Goal: Transaction & Acquisition: Purchase product/service

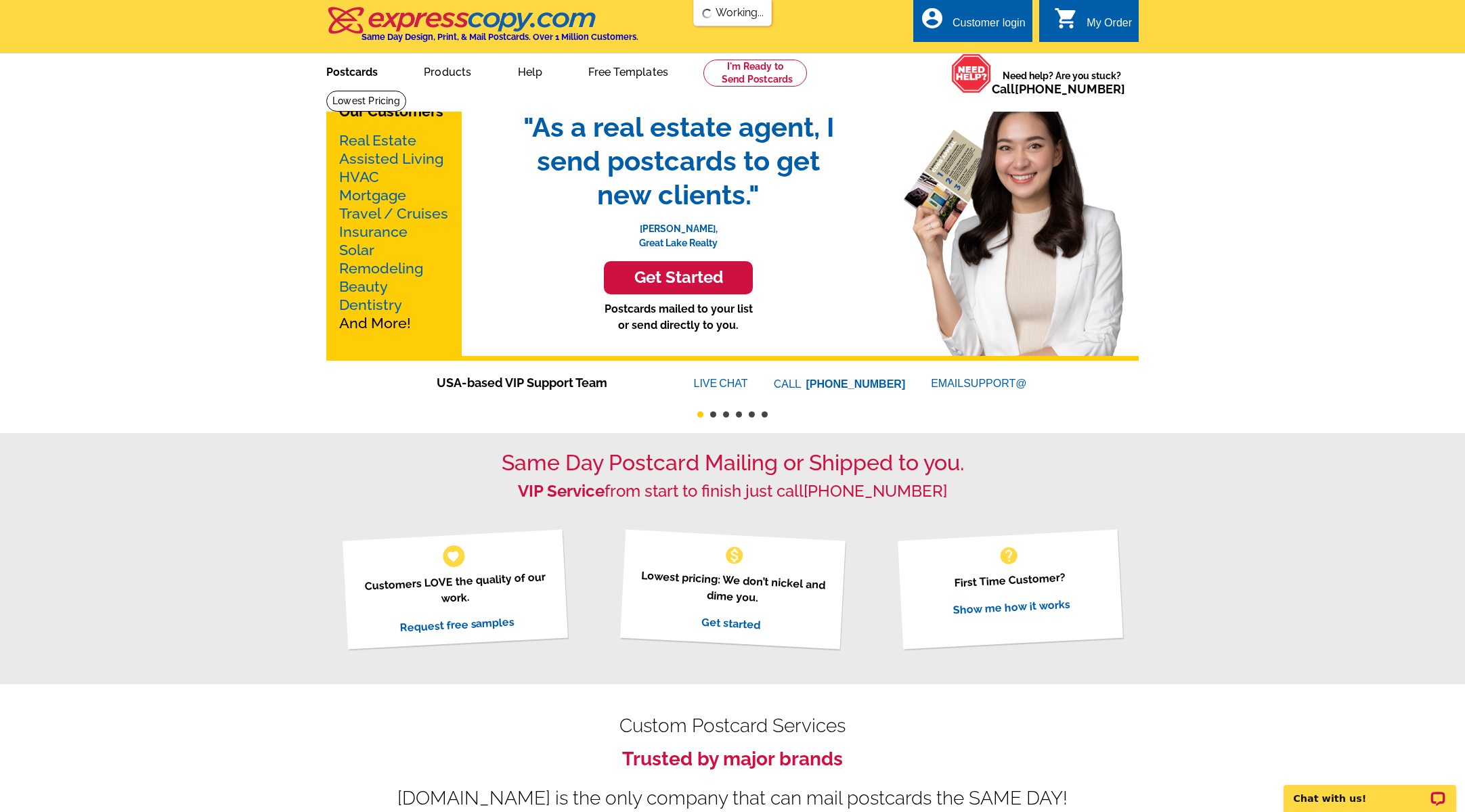
click at [364, 73] on link "Postcards" at bounding box center [352, 71] width 95 height 32
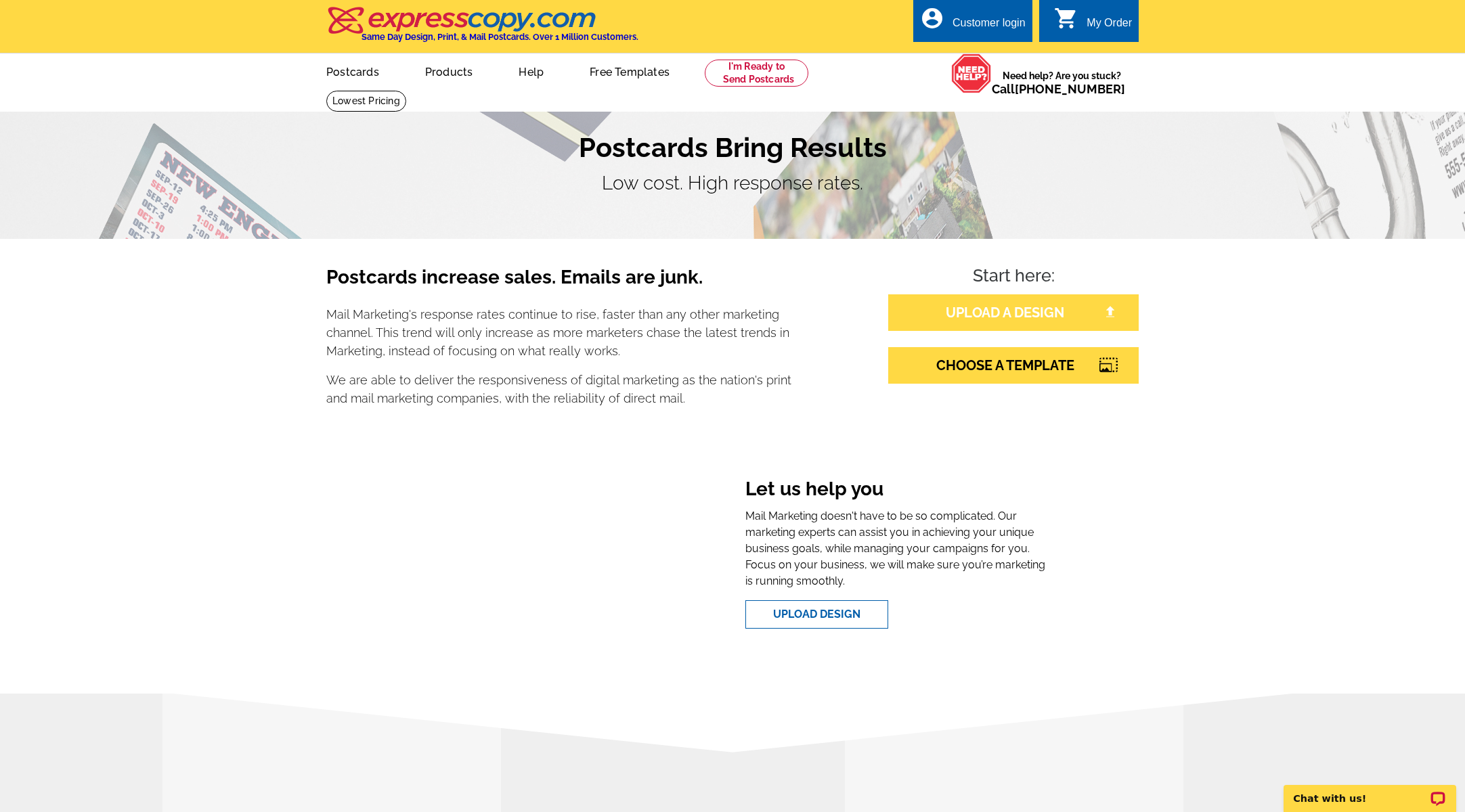
click at [966, 309] on link "UPLOAD A DESIGN" at bounding box center [1013, 313] width 250 height 37
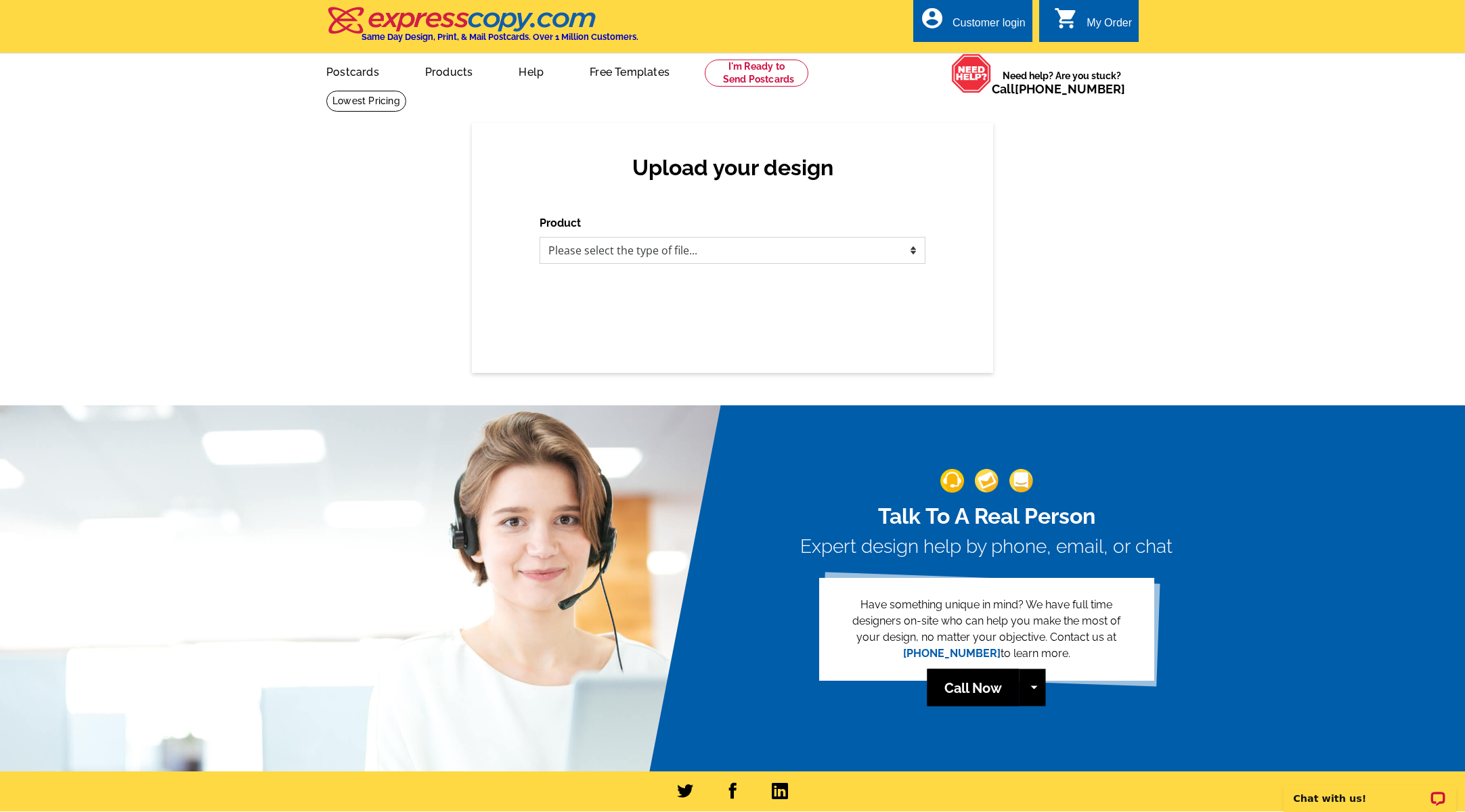
click at [730, 249] on select "Please select the type of file... Postcards Business Cards Letters and flyers G…" at bounding box center [732, 250] width 386 height 27
select select "1"
click at [539, 237] on select "Please select the type of file... Postcards Business Cards Letters and flyers G…" at bounding box center [732, 250] width 386 height 27
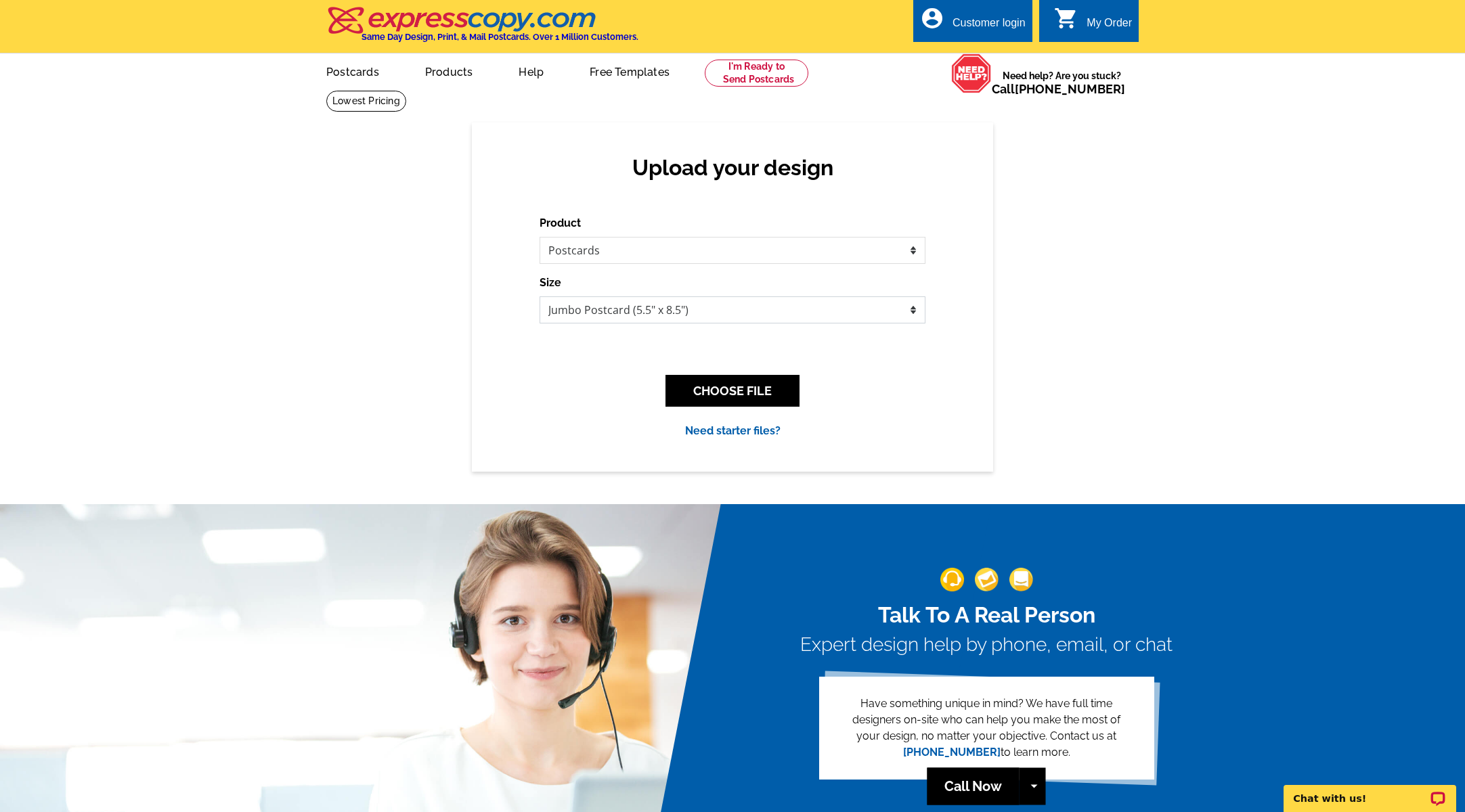
click at [919, 309] on select "Jumbo Postcard (5.5" x 8.5") Regular Postcard (4.25" x 5.6") Panoramic Postcard…" at bounding box center [732, 310] width 386 height 27
select select "1"
click at [539, 296] on select "Jumbo Postcard (5.5" x 8.5") Regular Postcard (4.25" x 5.6") Panoramic Postcard…" at bounding box center [732, 310] width 386 height 27
click at [721, 390] on button "CHOOSE FILE" at bounding box center [733, 391] width 134 height 32
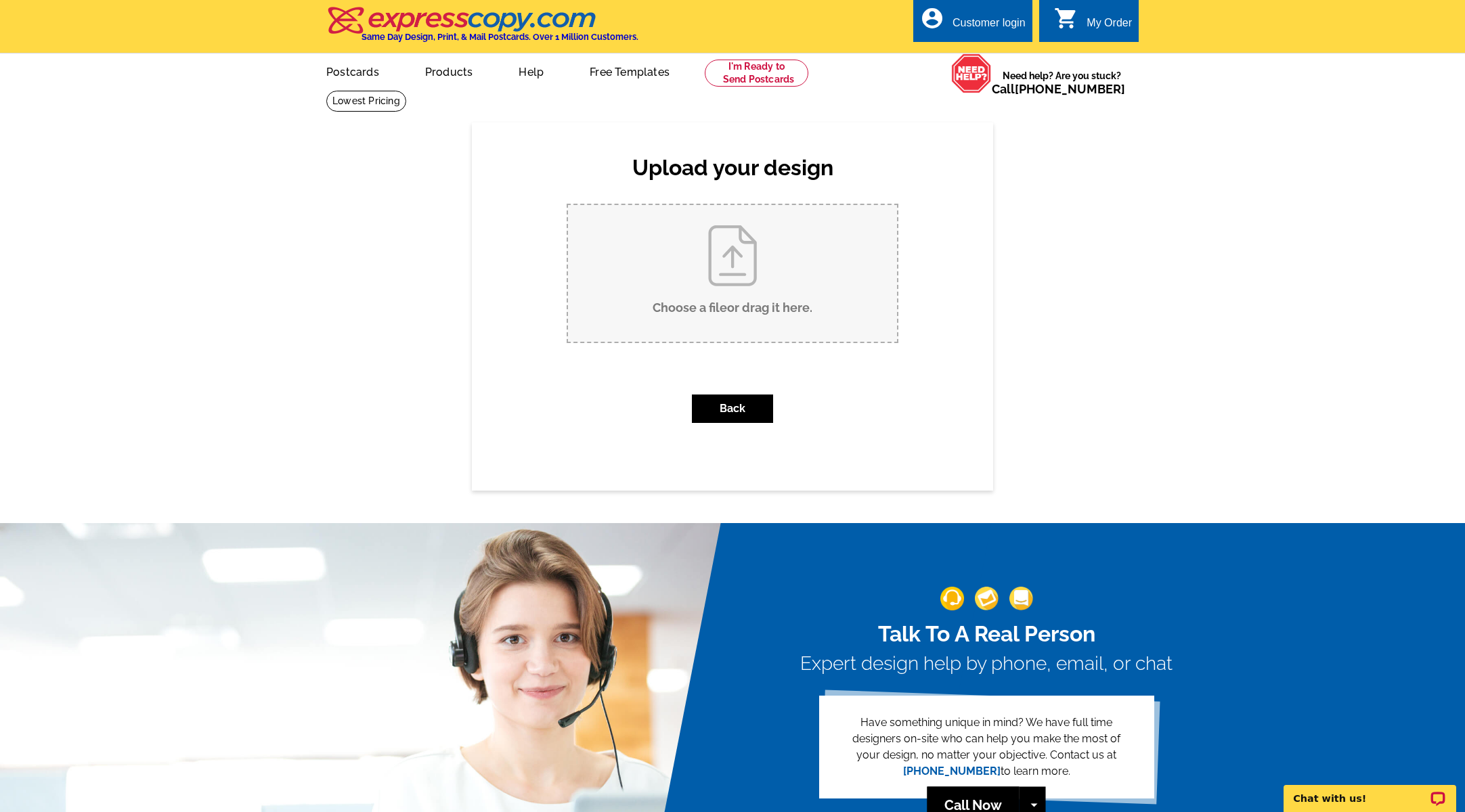
click at [738, 280] on input "Choose a file or drag it here ." at bounding box center [732, 273] width 329 height 137
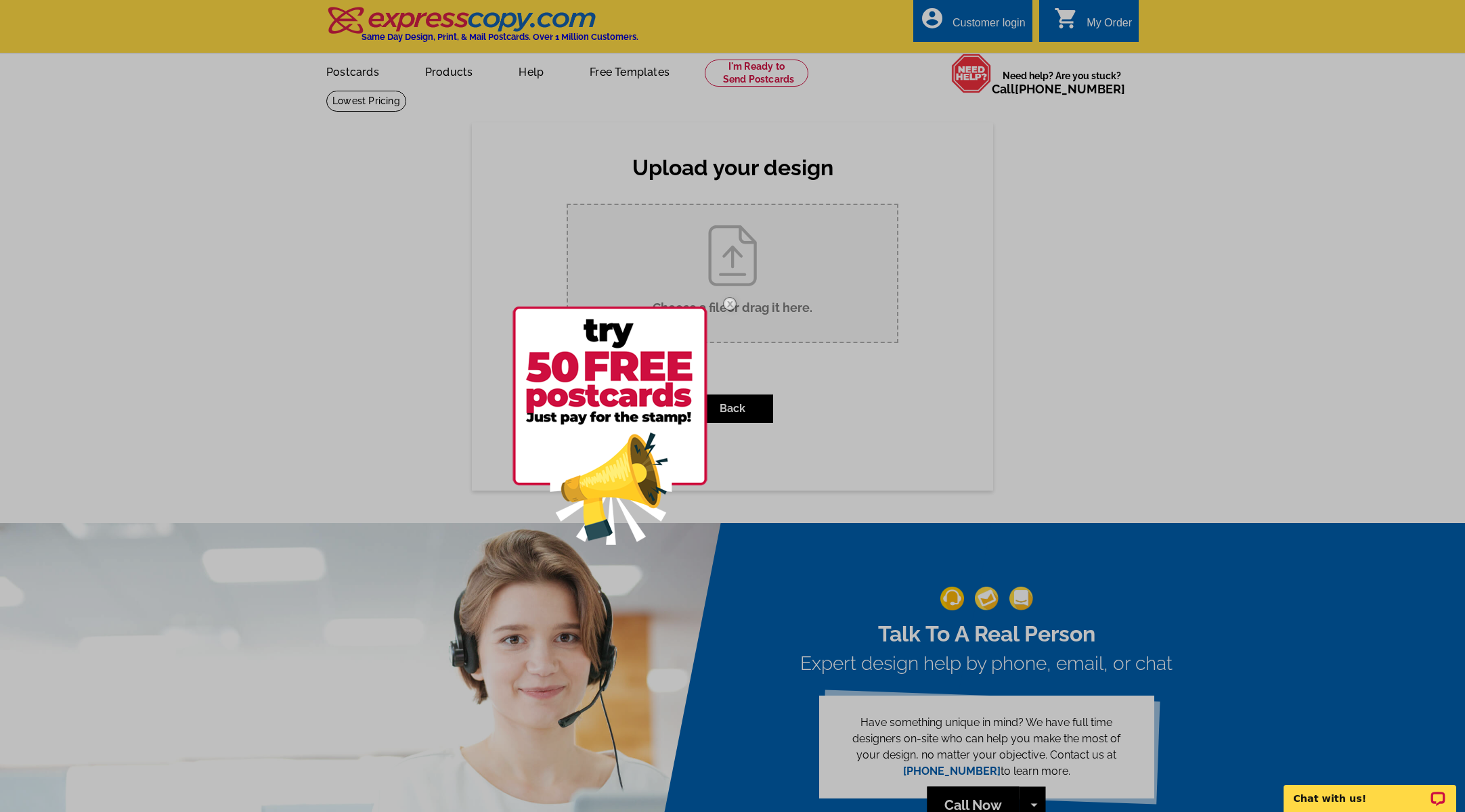
type input "C:\fakepath\EastMain1019_stan-chandler_postcard.pdf"
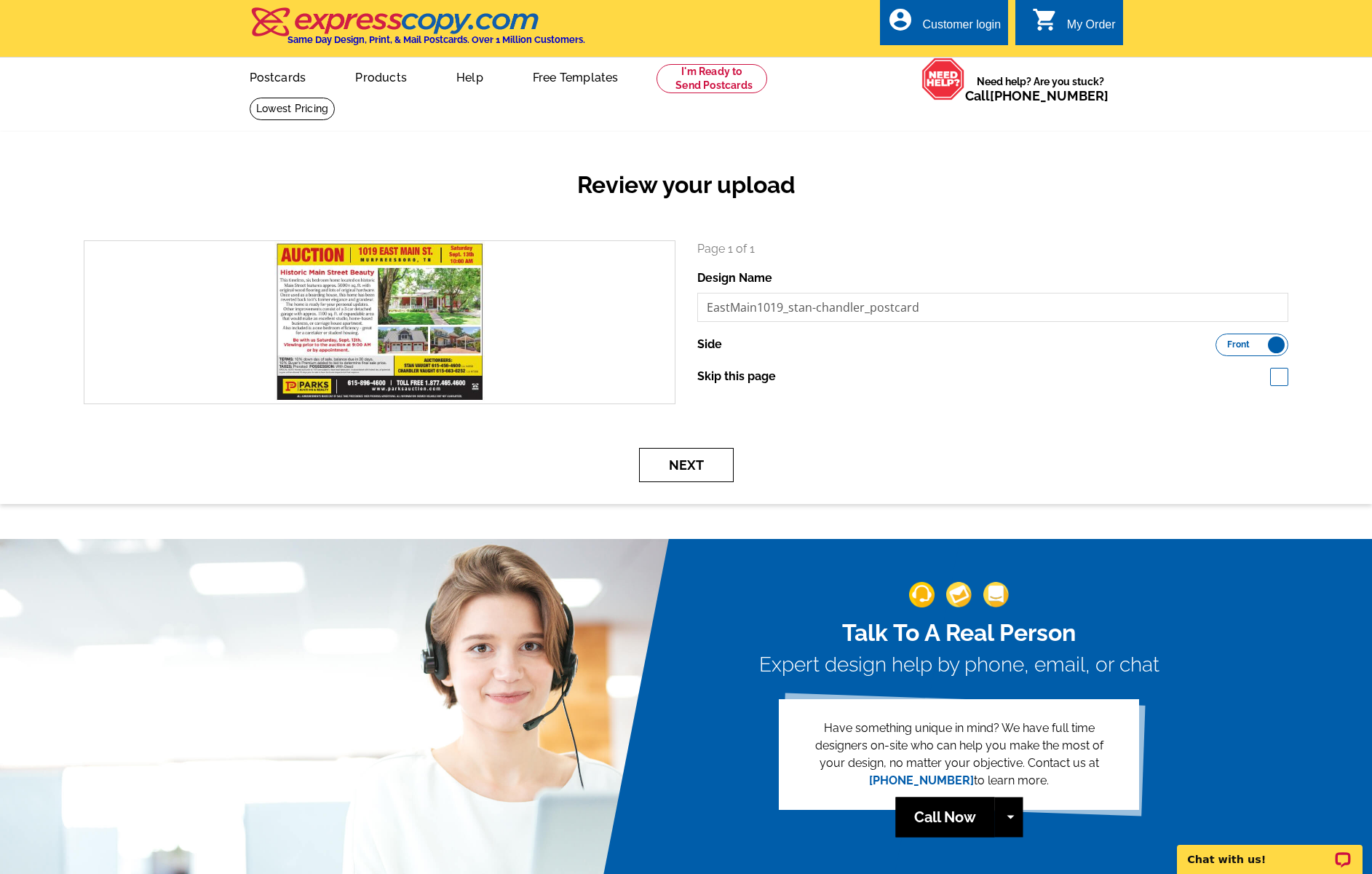
click at [718, 462] on button "Next" at bounding box center [687, 465] width 95 height 34
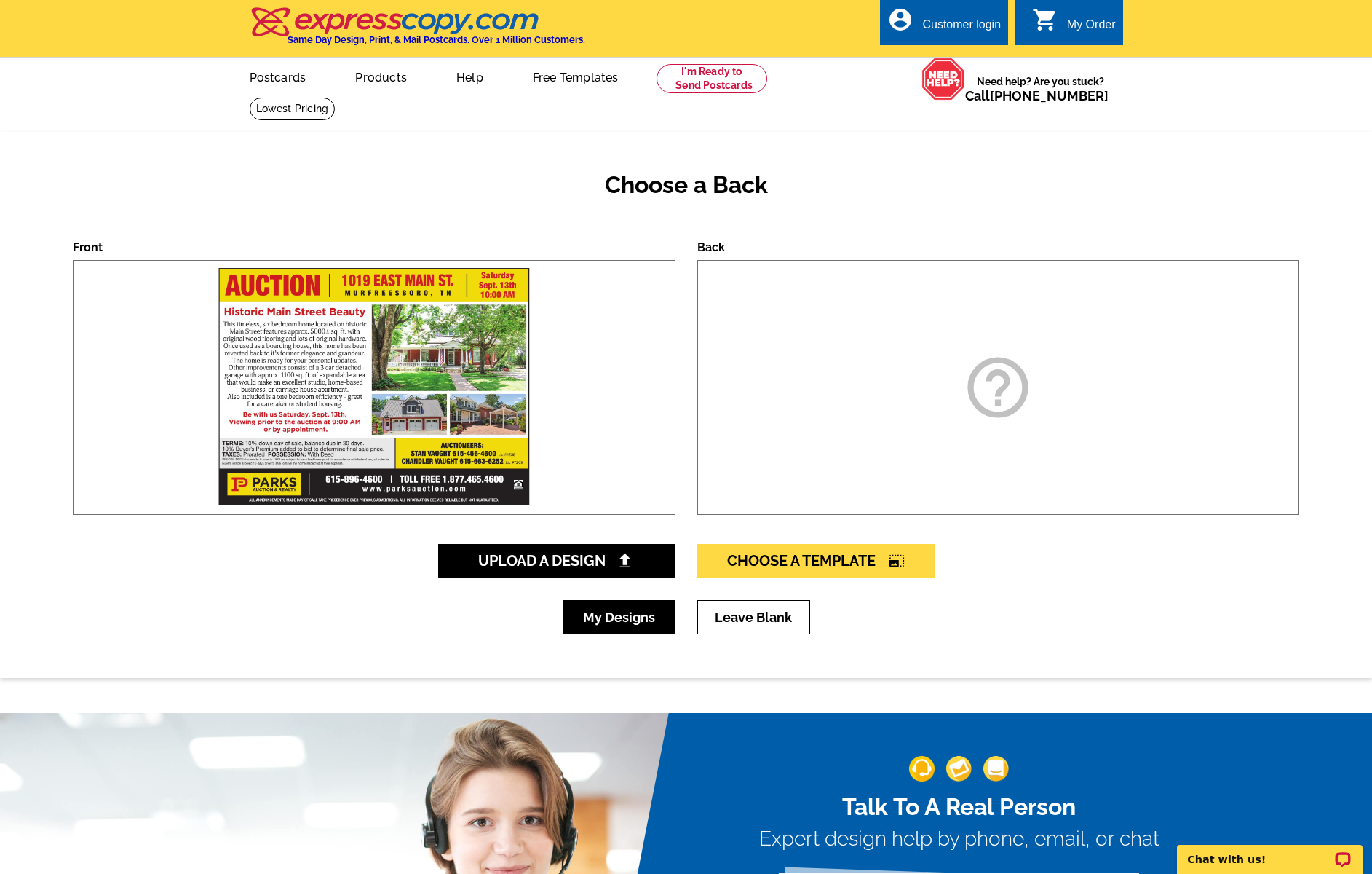
click at [633, 617] on link "My Designs" at bounding box center [619, 617] width 113 height 34
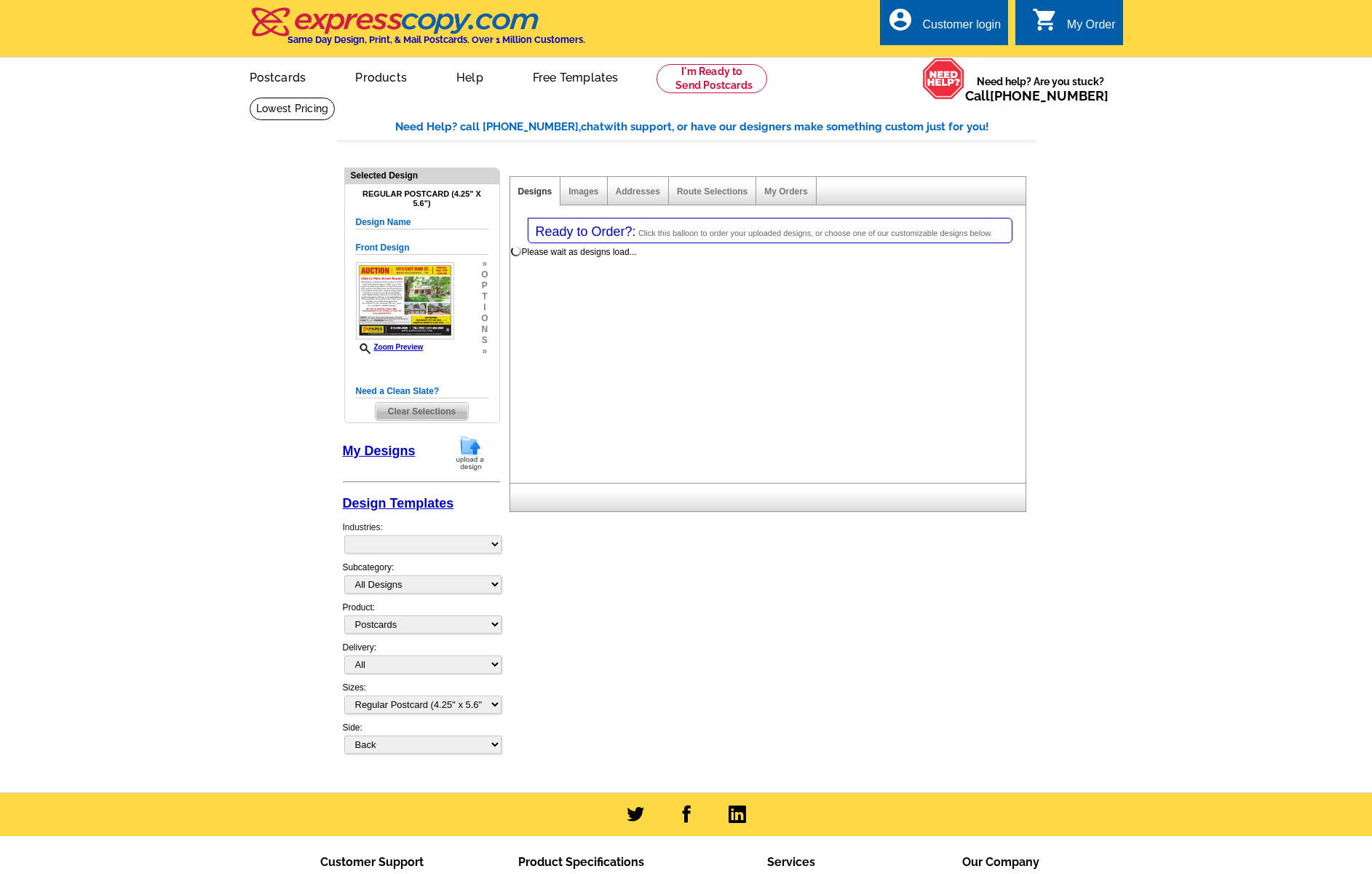
select select "1"
select select "back"
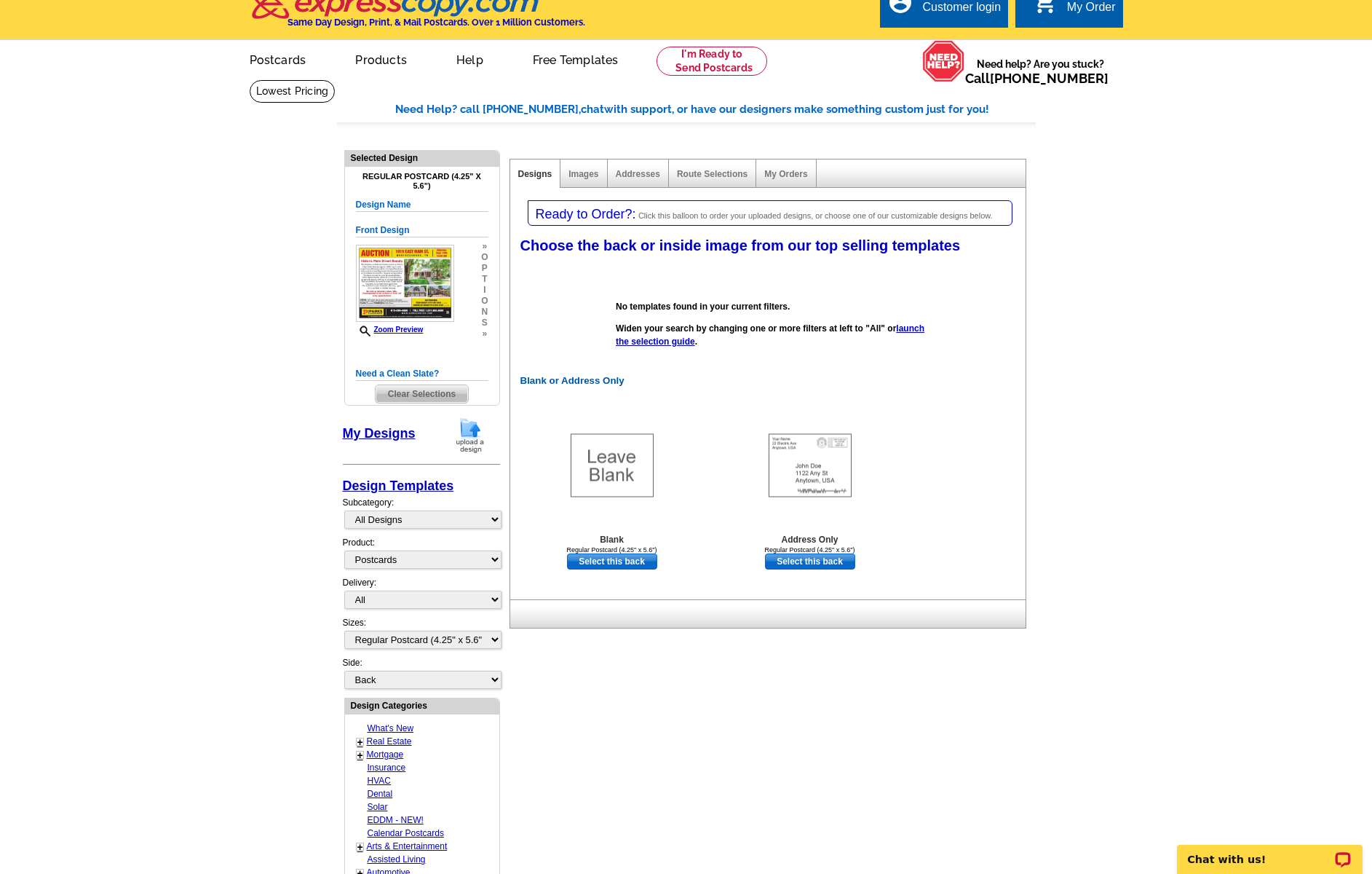
scroll to position [18, 0]
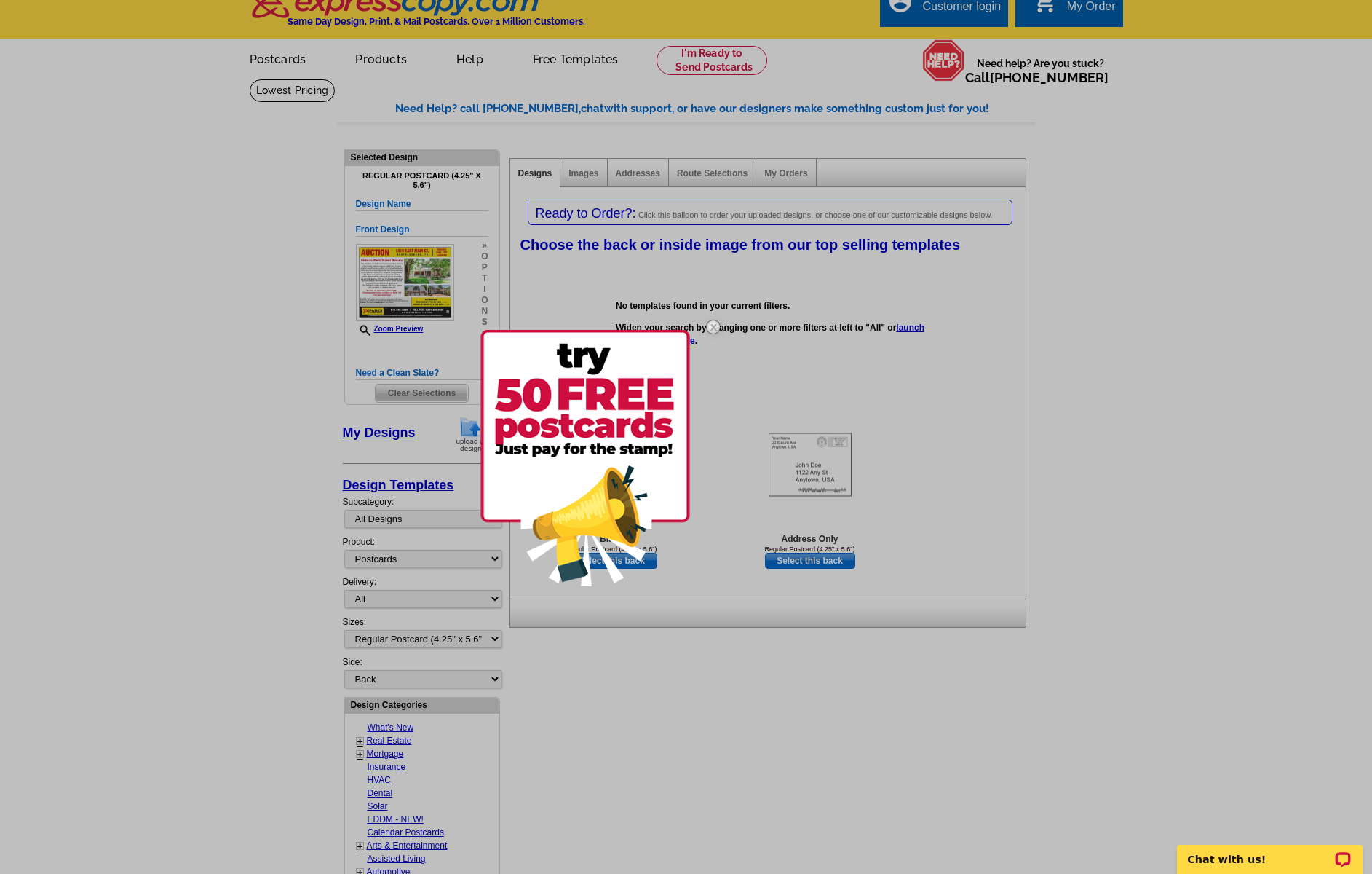
click at [716, 328] on img at bounding box center [714, 327] width 42 height 42
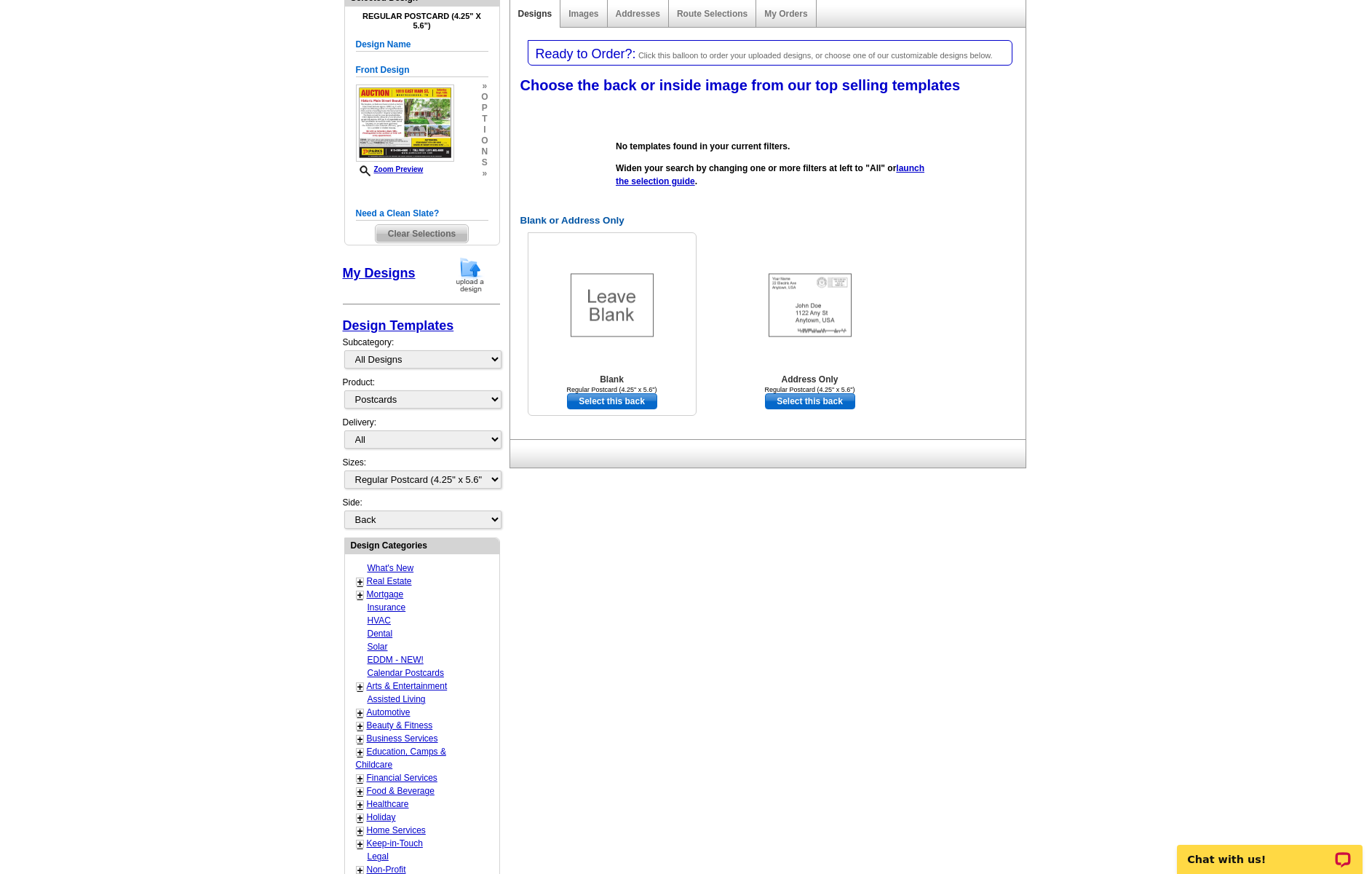
scroll to position [0, 0]
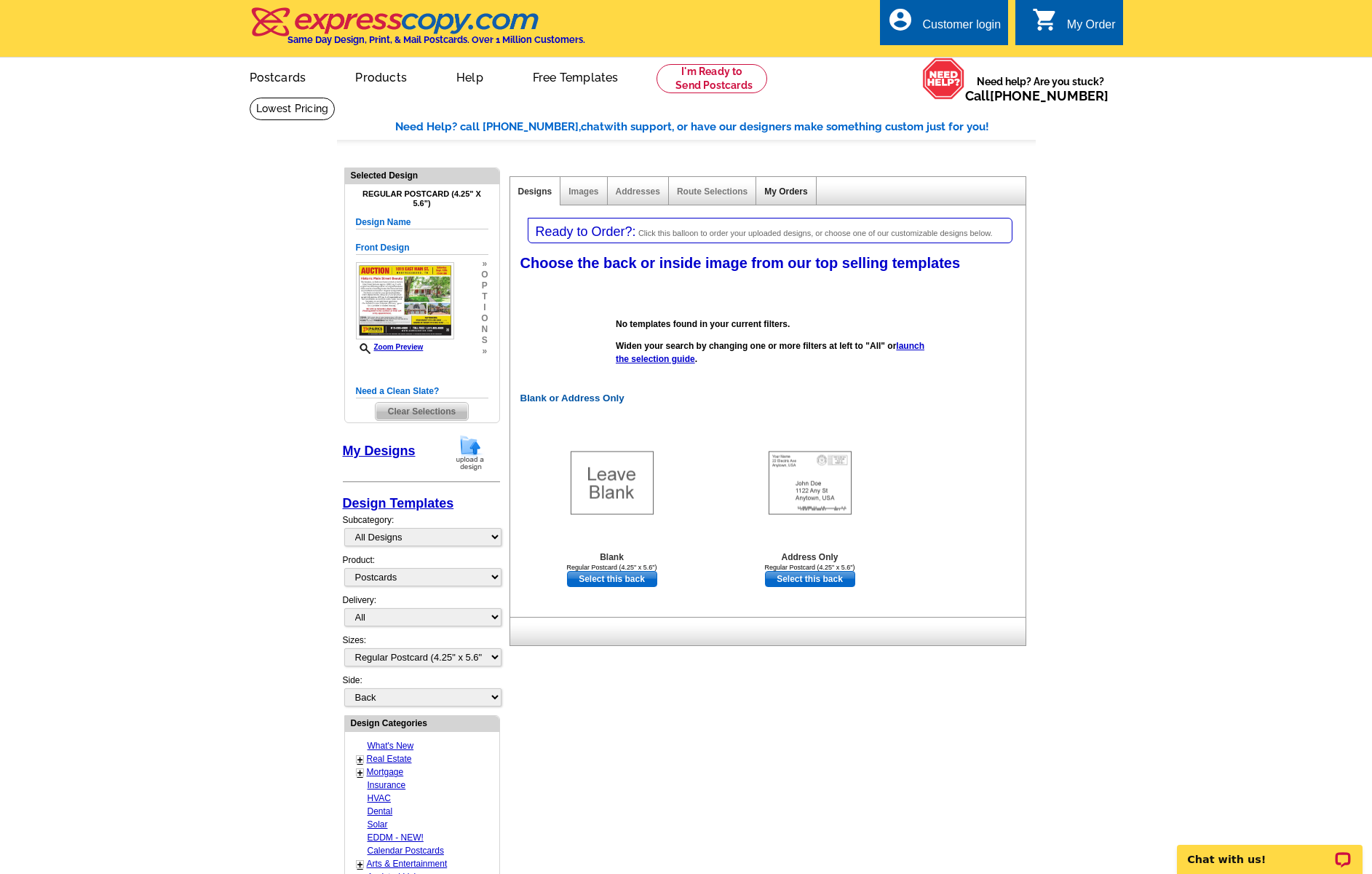
click at [789, 188] on link "My Orders" at bounding box center [785, 191] width 43 height 10
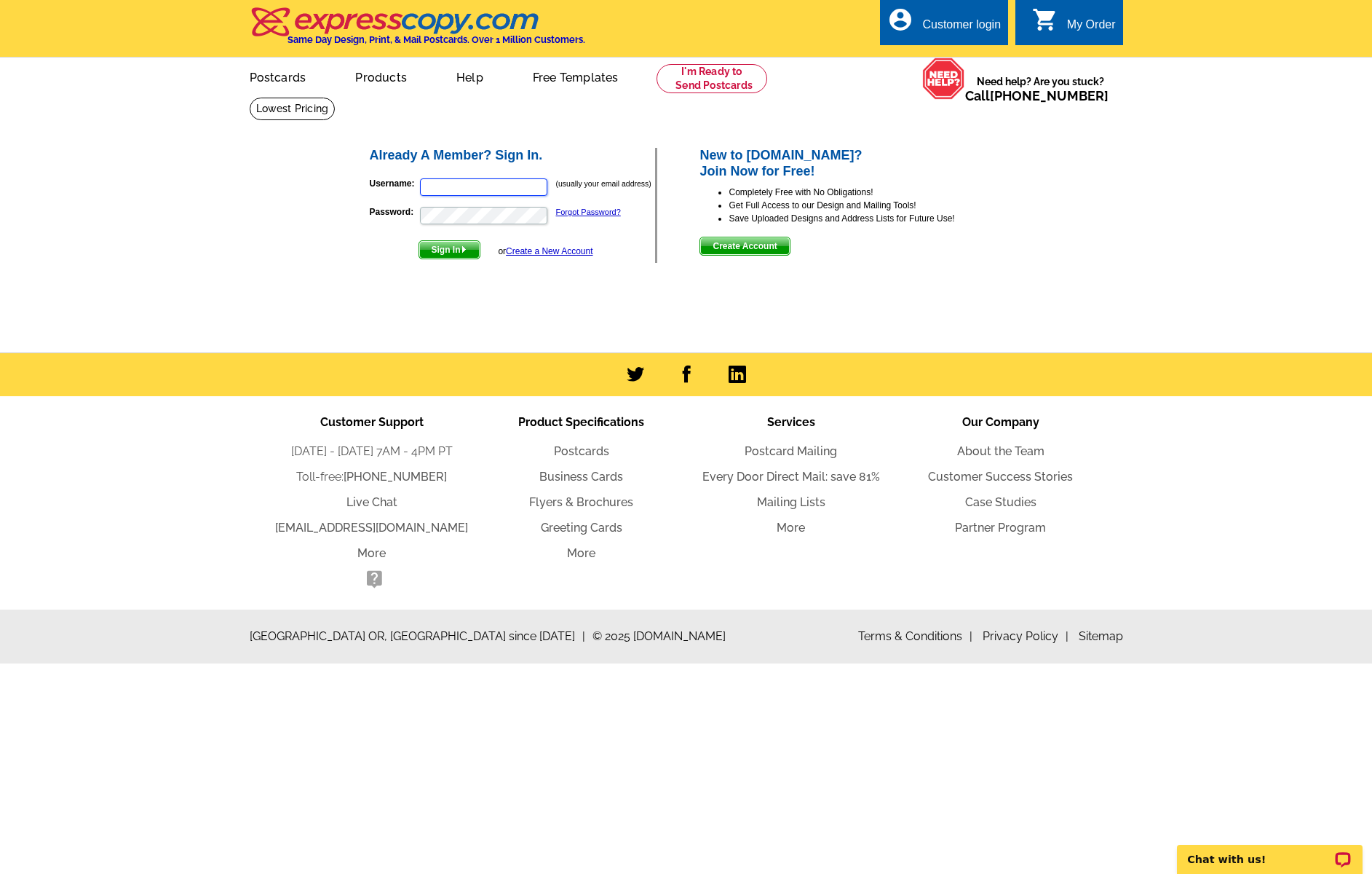
type input "[EMAIL_ADDRESS][DOMAIN_NAME]"
click at [439, 251] on span "Sign In" at bounding box center [450, 250] width 61 height 18
